Goal: Transaction & Acquisition: Register for event/course

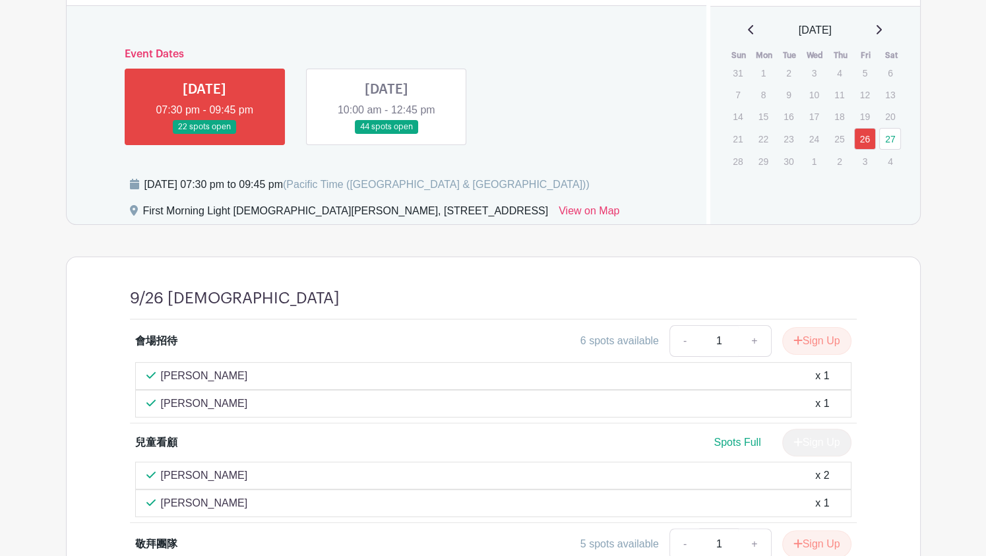
scroll to position [462, 0]
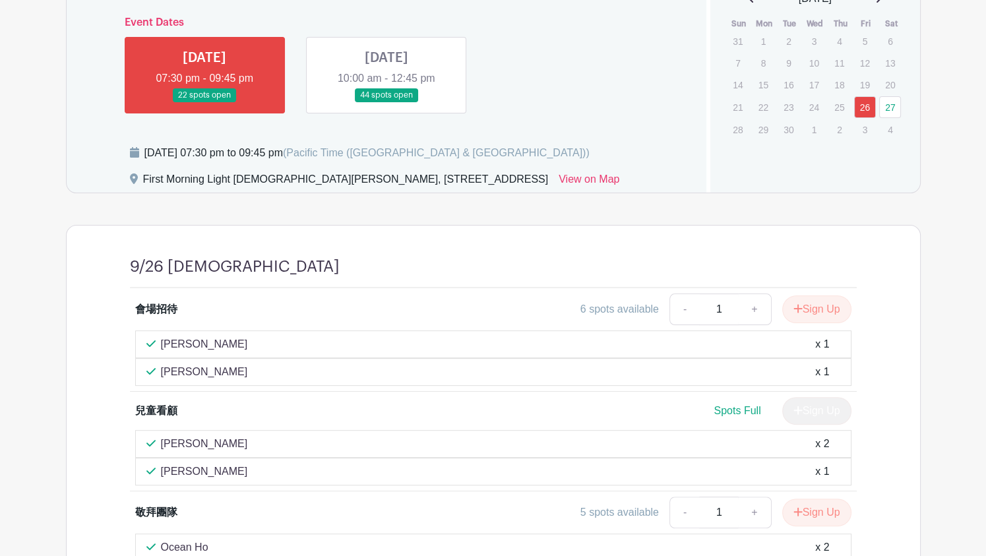
click at [387, 102] on link at bounding box center [387, 102] width 0 height 0
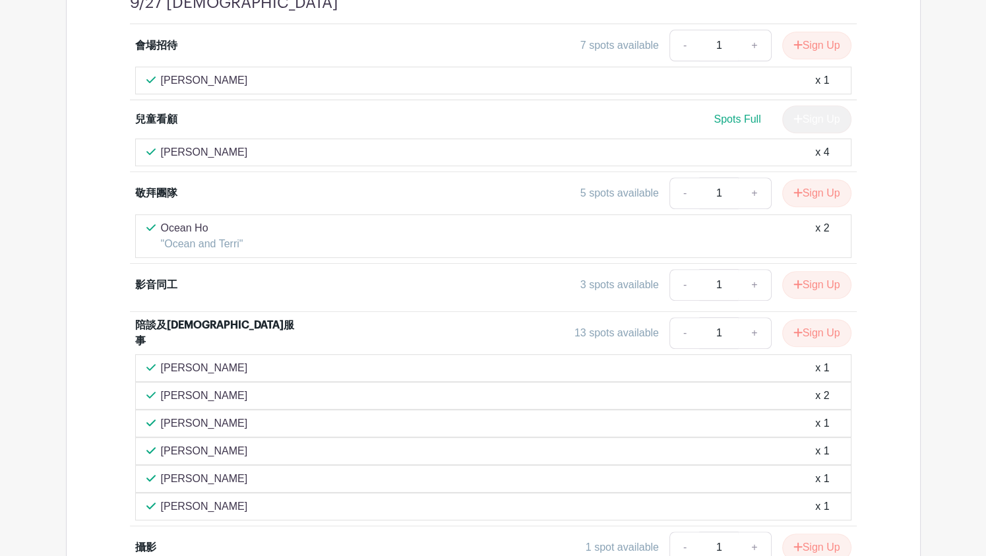
scroll to position [792, 0]
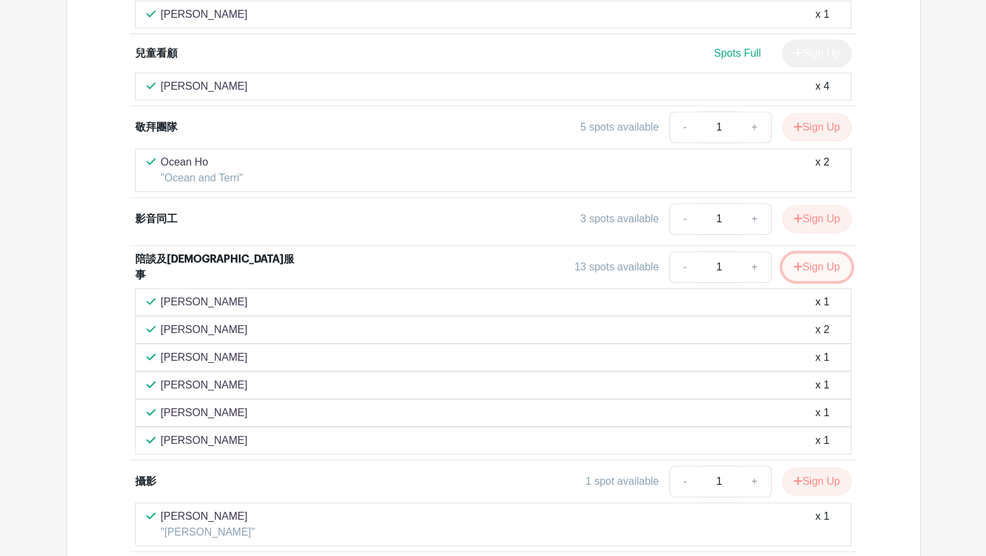
click at [811, 253] on button "Sign Up" at bounding box center [816, 267] width 69 height 28
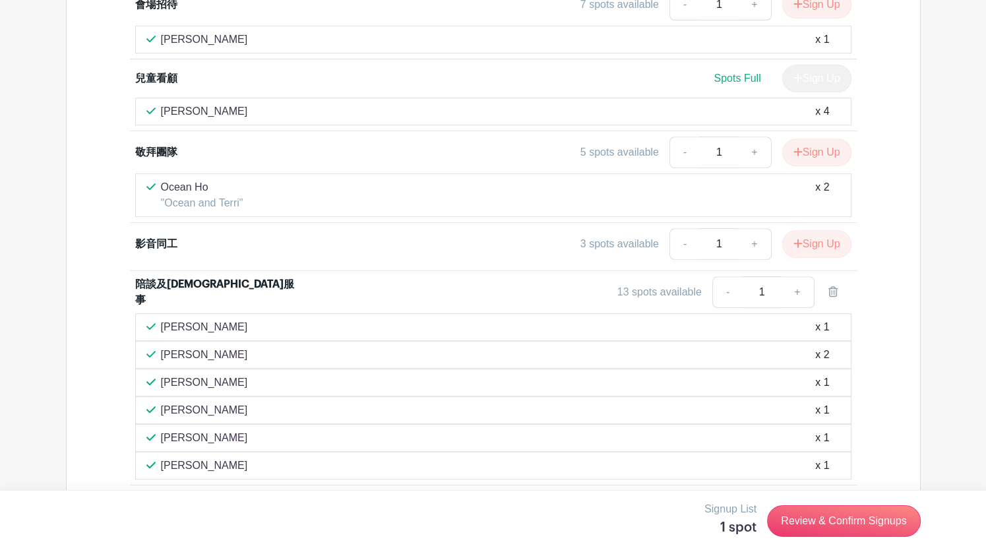
scroll to position [759, 0]
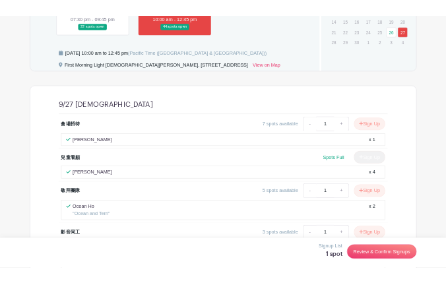
scroll to position [429, 0]
